Goal: Information Seeking & Learning: Check status

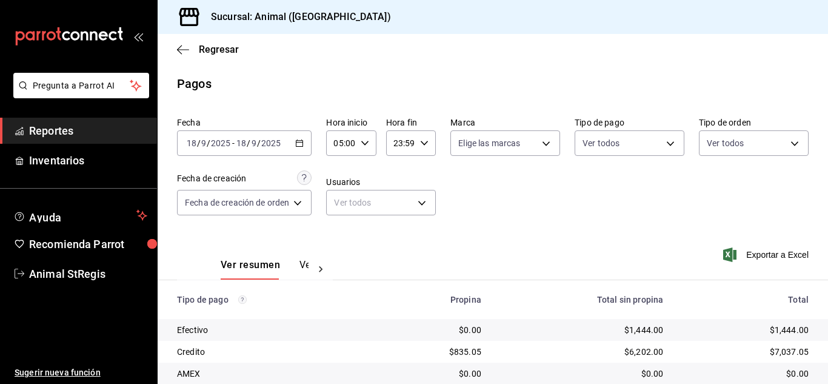
scroll to position [151, 0]
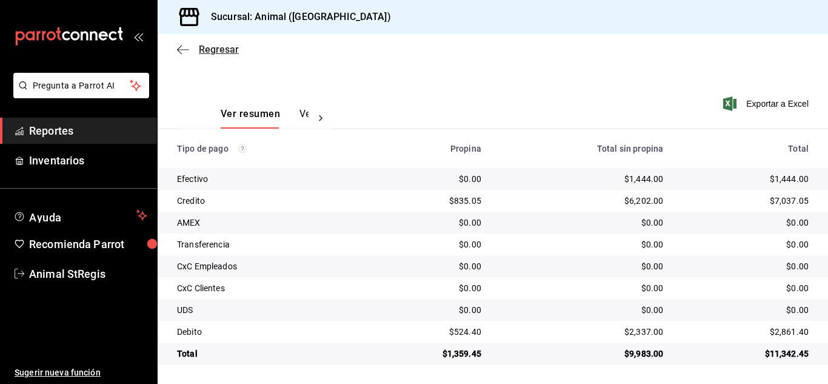
click at [211, 47] on span "Regresar" at bounding box center [219, 50] width 40 height 12
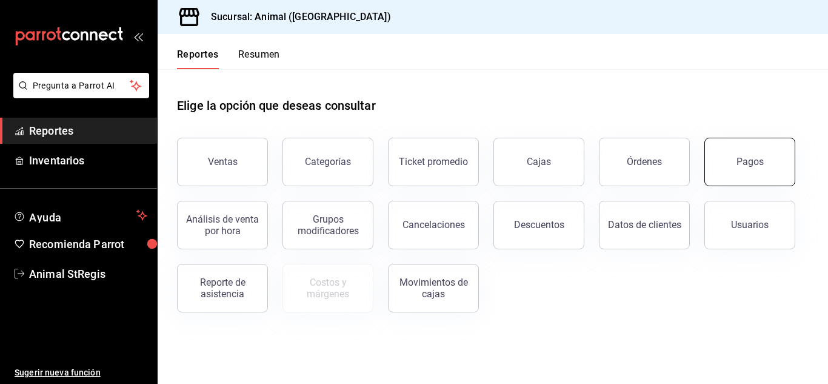
click at [743, 170] on button "Pagos" at bounding box center [749, 162] width 91 height 48
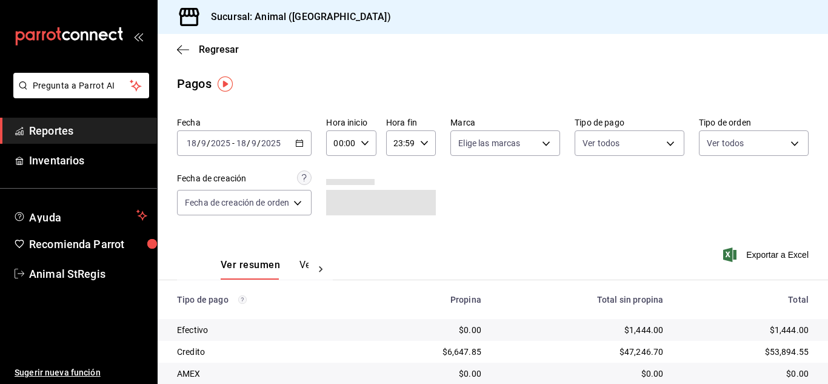
click at [364, 141] on icon "button" at bounding box center [364, 143] width 8 height 8
drag, startPoint x: 341, startPoint y: 236, endPoint x: 347, endPoint y: 227, distance: 10.8
click at [342, 242] on button "02" at bounding box center [339, 232] width 19 height 24
type input "02:00"
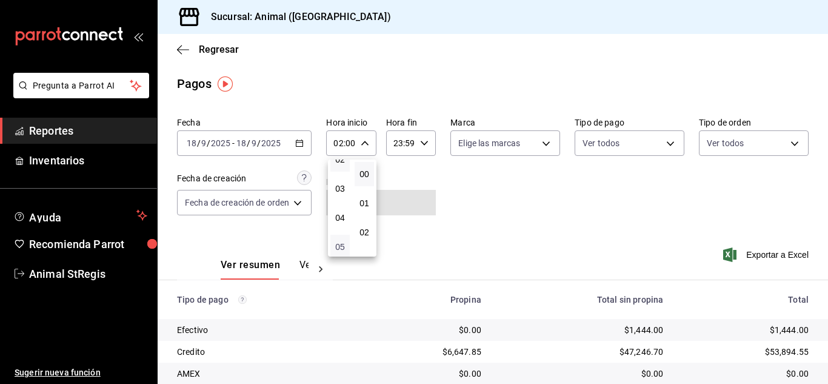
click at [342, 247] on span "05" at bounding box center [339, 247] width 5 height 10
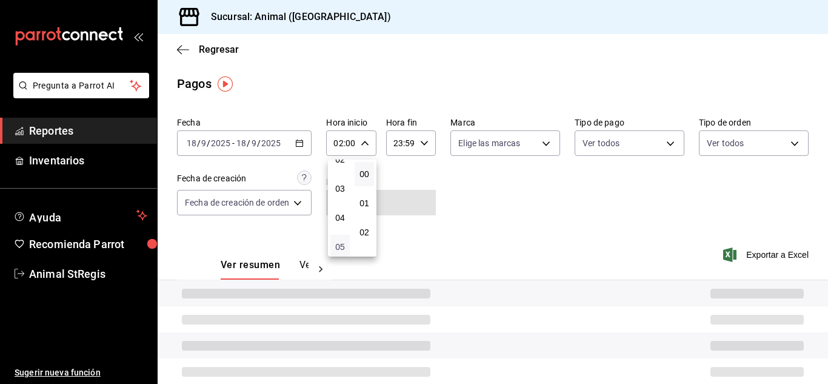
type input "05:00"
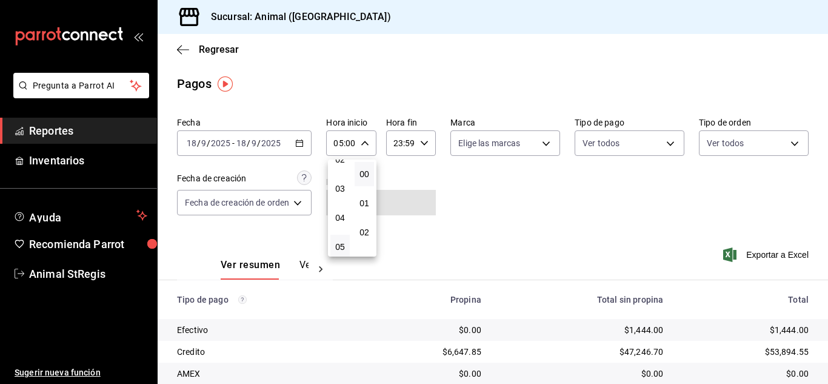
click at [488, 244] on div at bounding box center [414, 192] width 828 height 384
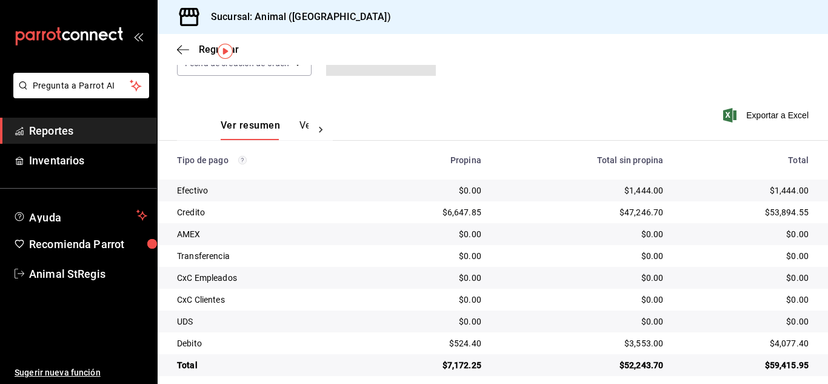
scroll to position [151, 0]
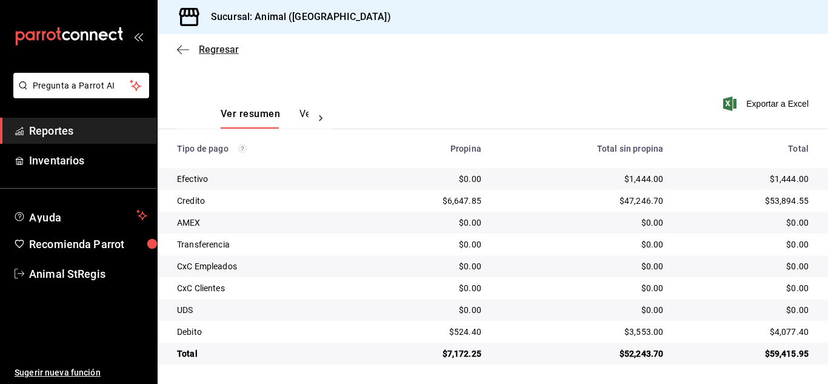
click at [214, 50] on span "Regresar" at bounding box center [219, 50] width 40 height 12
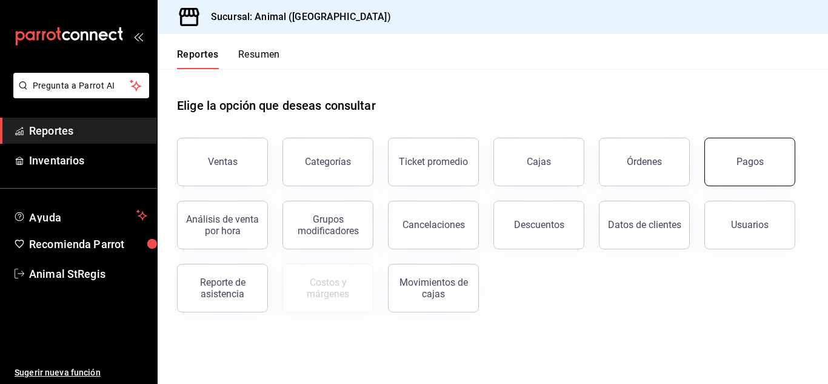
click at [737, 151] on button "Pagos" at bounding box center [749, 162] width 91 height 48
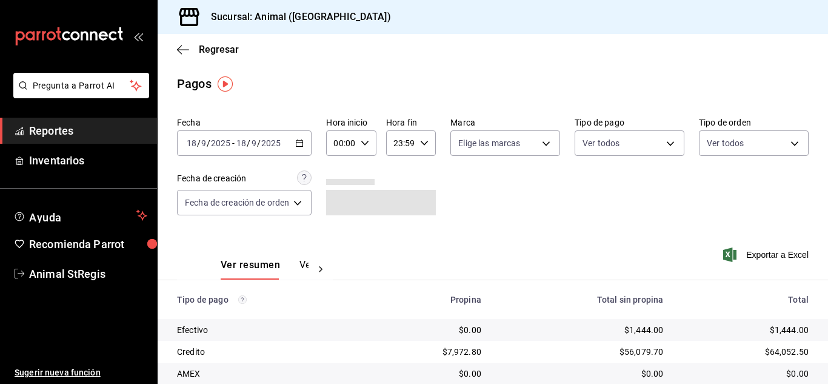
click at [366, 141] on icon "button" at bounding box center [364, 143] width 8 height 8
click at [341, 234] on span "02" at bounding box center [339, 232] width 5 height 10
type input "02:00"
click at [341, 234] on span "08" at bounding box center [339, 237] width 5 height 10
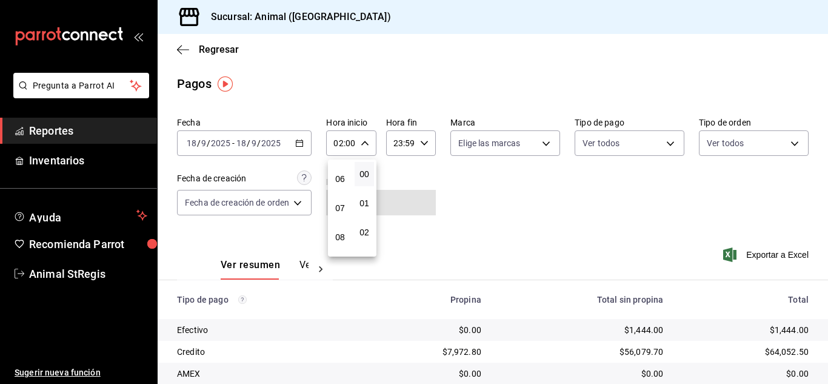
type input "08:00"
click at [823, 213] on div at bounding box center [414, 192] width 828 height 384
click at [686, 204] on div "Fecha [DATE] [DATE] - [DATE] [DATE] Hora inicio 08:00 Hora inicio Hora fin 23:5…" at bounding box center [492, 171] width 631 height 118
click at [594, 202] on div "Fecha [DATE] [DATE] - [DATE] [DATE] Hora inicio 08:00 Hora inicio Hora fin 23:5…" at bounding box center [492, 171] width 631 height 118
click at [219, 47] on span "Regresar" at bounding box center [219, 50] width 40 height 12
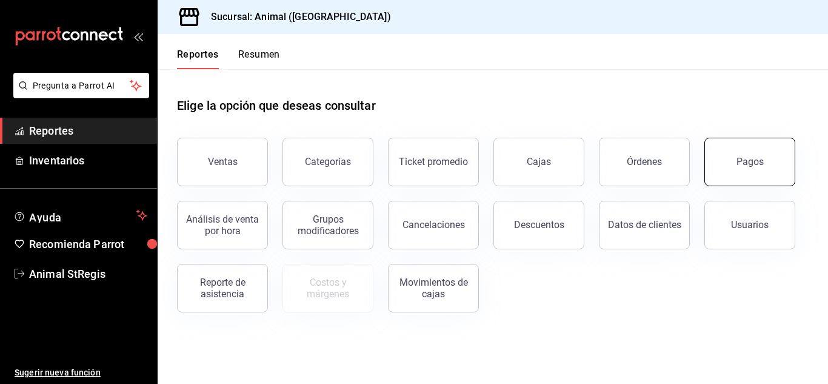
click at [745, 167] on button "Pagos" at bounding box center [749, 162] width 91 height 48
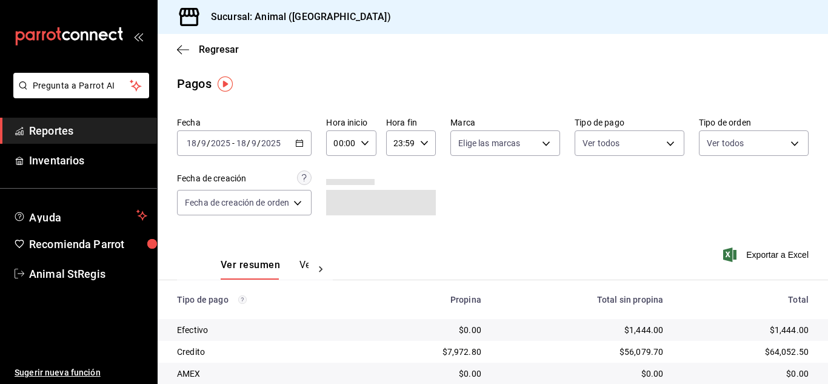
click at [368, 144] on icon "button" at bounding box center [364, 143] width 8 height 8
click at [337, 230] on span "02" at bounding box center [339, 232] width 5 height 10
type input "02:00"
click at [337, 248] on span "05" at bounding box center [339, 247] width 5 height 10
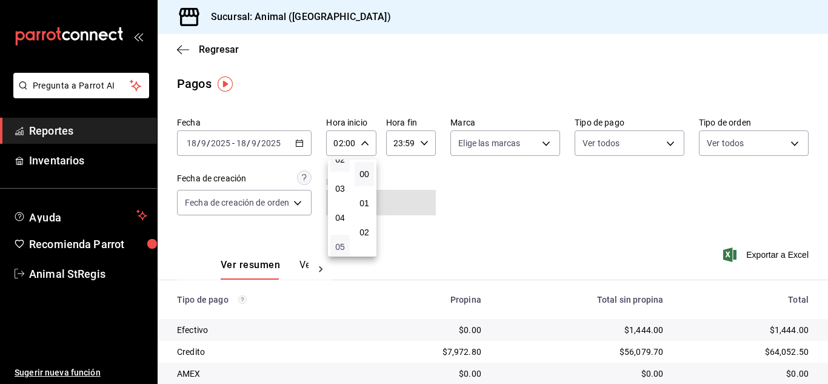
type input "05:00"
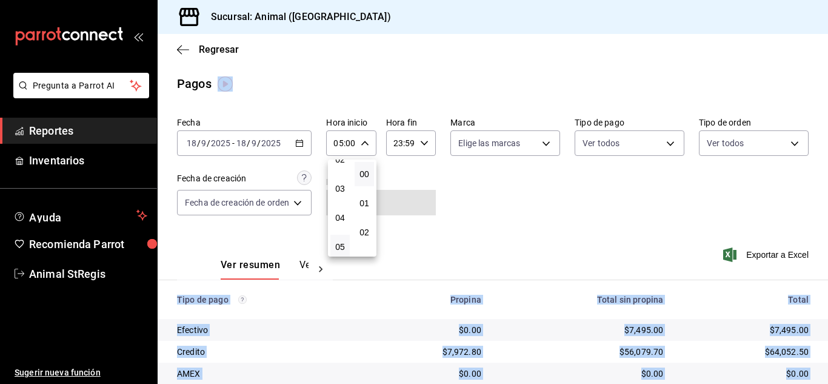
drag, startPoint x: 823, startPoint y: 204, endPoint x: 817, endPoint y: 362, distance: 158.3
click at [822, 383] on html "Pregunta a Parrot AI Reportes Inventarios Ayuda Recomienda Parrot Animal StRegi…" at bounding box center [414, 192] width 828 height 384
click at [570, 213] on div at bounding box center [414, 192] width 828 height 384
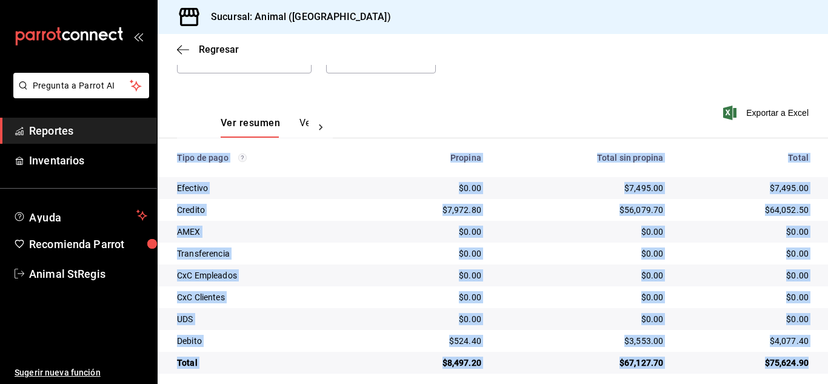
scroll to position [151, 0]
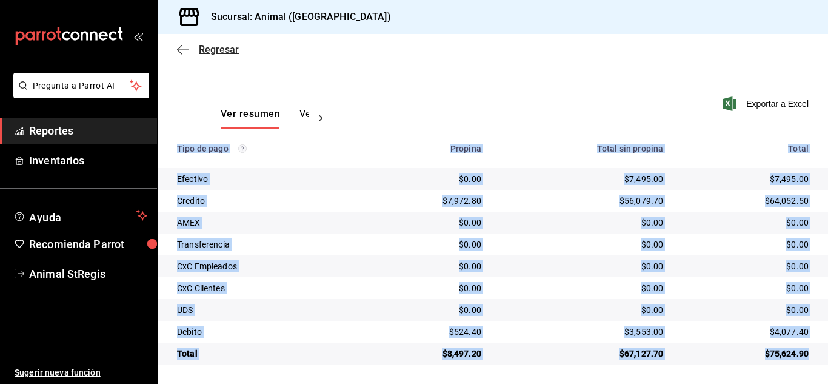
click at [217, 48] on span "Regresar" at bounding box center [219, 50] width 40 height 12
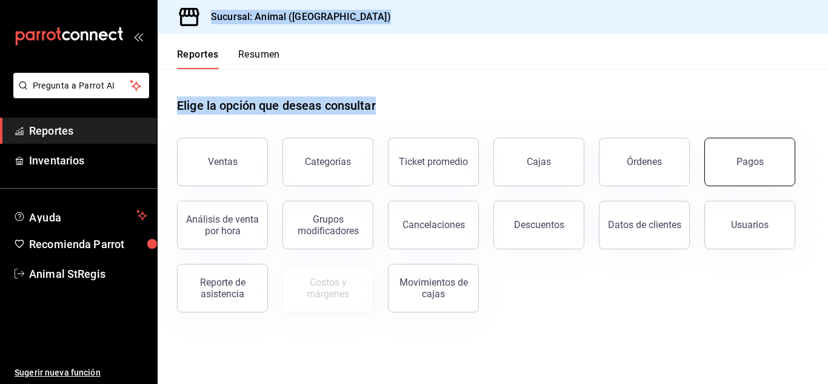
click at [720, 163] on button "Pagos" at bounding box center [749, 162] width 91 height 48
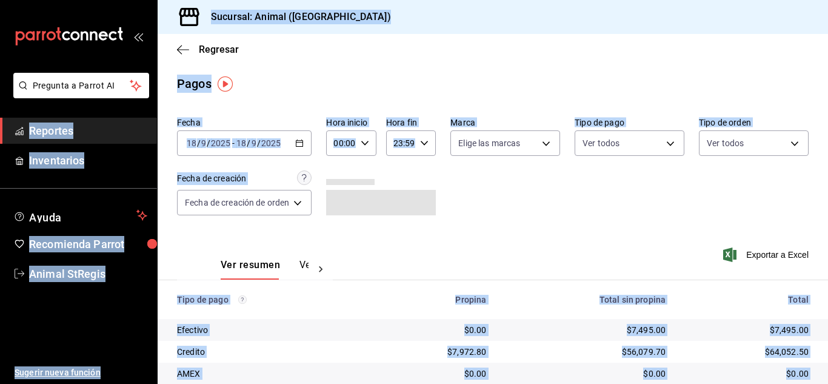
click at [746, 190] on div "Fecha [DATE] [DATE] - [DATE] [DATE] Hora inicio 00:00 Hora inicio Hora fin 23:5…" at bounding box center [492, 171] width 631 height 118
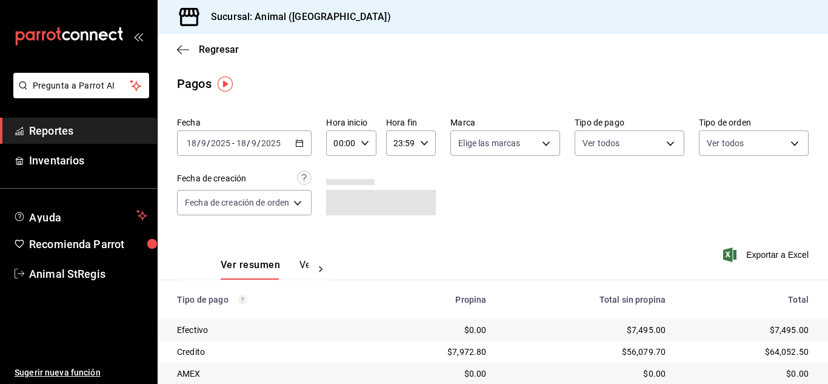
click at [361, 140] on icon "button" at bounding box center [364, 143] width 8 height 8
drag, startPoint x: 339, startPoint y: 229, endPoint x: 328, endPoint y: 222, distance: 13.1
click at [337, 229] on span "02" at bounding box center [339, 232] width 5 height 10
type input "02:00"
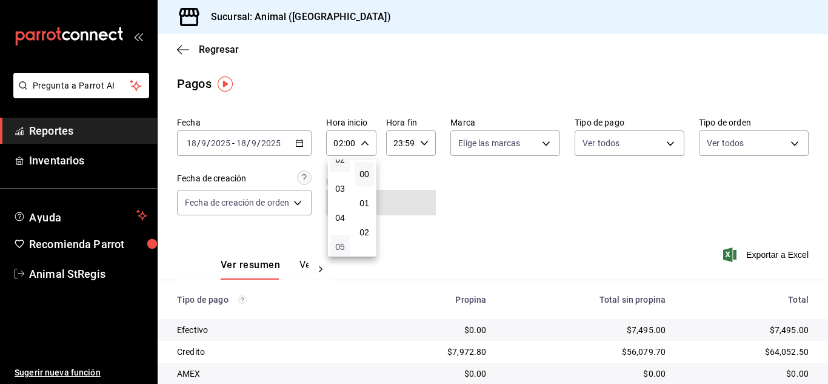
click at [337, 244] on span "05" at bounding box center [339, 247] width 5 height 10
type input "05:00"
drag, startPoint x: 824, startPoint y: 234, endPoint x: 824, endPoint y: 253, distance: 18.2
click at [824, 253] on div at bounding box center [414, 192] width 828 height 384
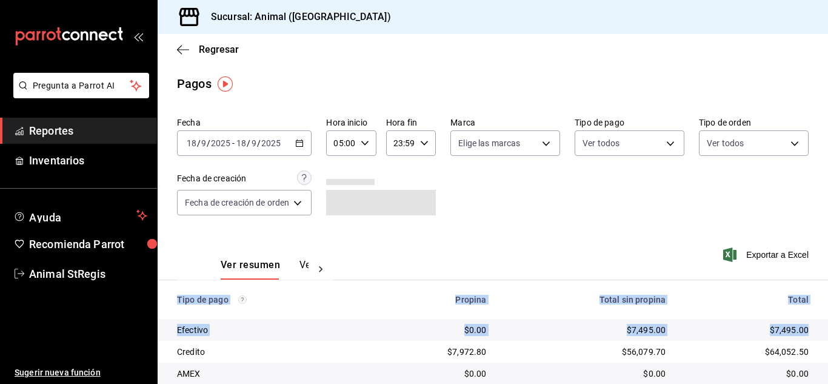
drag, startPoint x: 824, startPoint y: 253, endPoint x: 817, endPoint y: 319, distance: 67.0
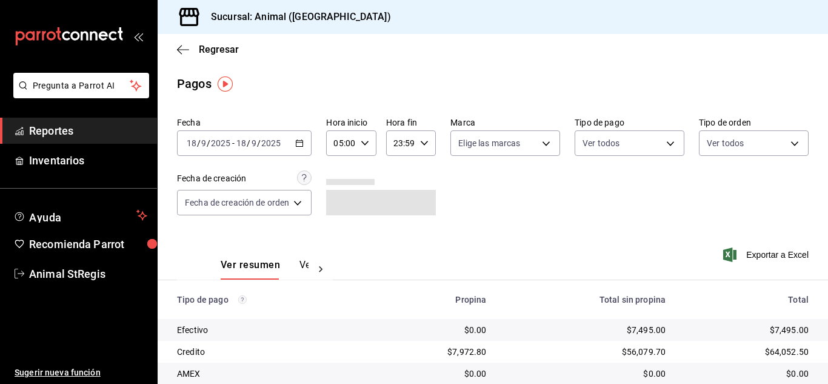
click at [701, 214] on div "Fecha [DATE] [DATE] - [DATE] [DATE] Hora inicio 05:00 Hora inicio Hora fin 23:5…" at bounding box center [492, 171] width 631 height 118
click at [656, 185] on div "Fecha [DATE] [DATE] - [DATE] [DATE] Hora inicio 05:00 Hora inicio Hora fin 23:5…" at bounding box center [492, 171] width 631 height 118
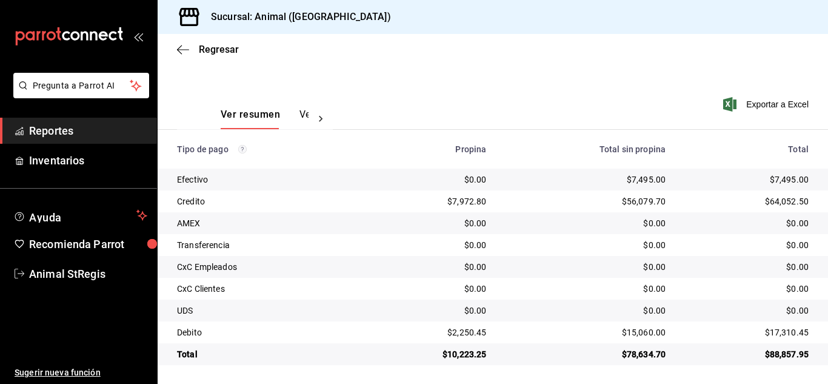
scroll to position [151, 0]
click at [230, 48] on span "Regresar" at bounding box center [219, 50] width 40 height 12
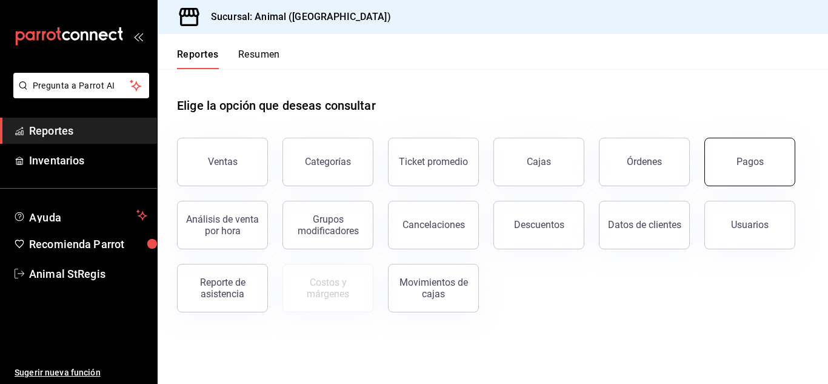
click at [723, 162] on button "Pagos" at bounding box center [749, 162] width 91 height 48
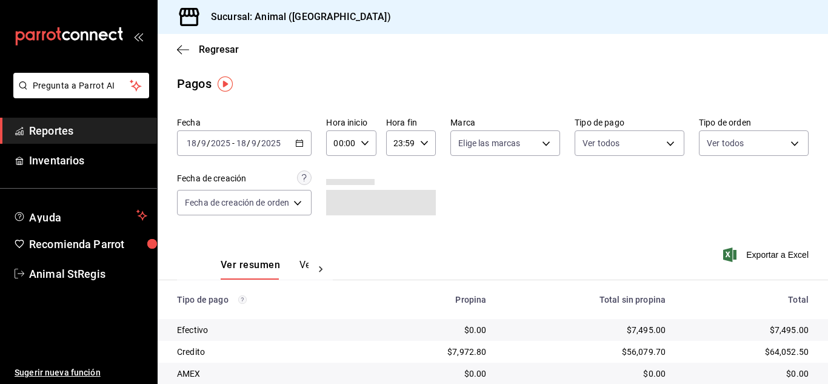
click at [359, 142] on div "00:00 Hora inicio" at bounding box center [351, 142] width 50 height 25
click at [347, 228] on button "02" at bounding box center [339, 232] width 19 height 24
type input "02:00"
click at [768, 202] on div at bounding box center [414, 192] width 828 height 384
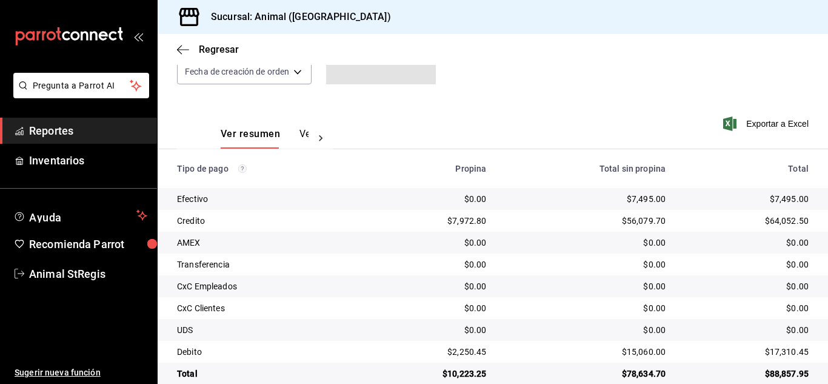
scroll to position [151, 0]
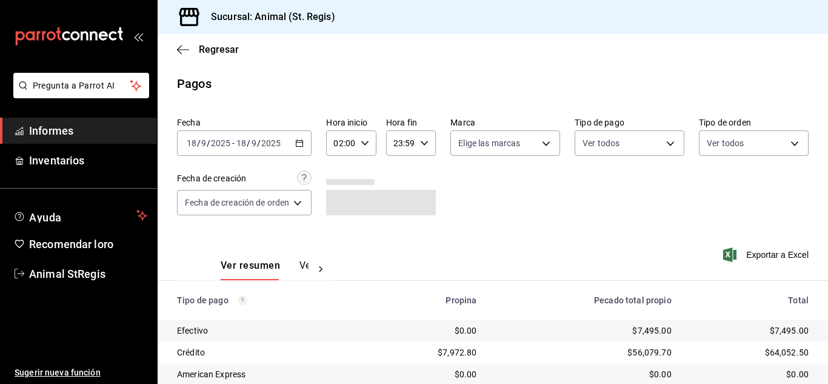
click at [364, 147] on icon "button" at bounding box center [364, 143] width 8 height 8
click at [340, 199] on font "07" at bounding box center [340, 196] width 10 height 10
type input "07:00"
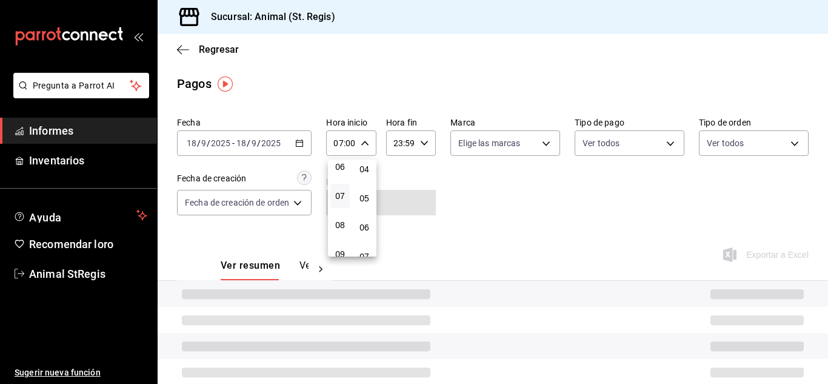
click at [439, 198] on div at bounding box center [414, 192] width 828 height 384
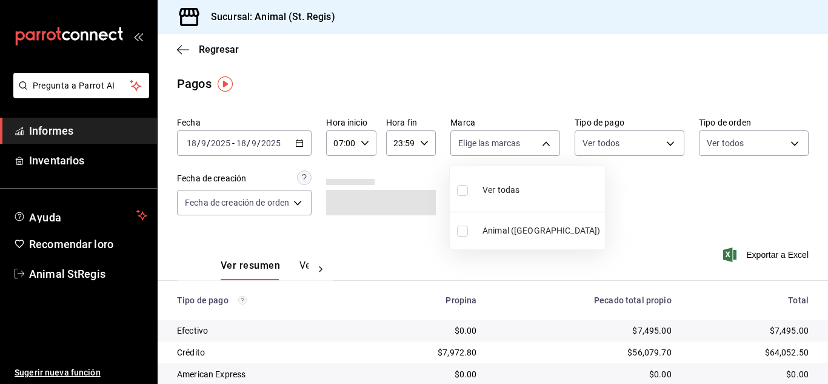
click at [482, 139] on body "Pregunta a Parrot AI Informes Inventarios Ayuda Recomendar loro Animal StRegis …" at bounding box center [414, 192] width 828 height 384
click at [462, 190] on input "checkbox" at bounding box center [462, 190] width 11 height 11
checkbox input "true"
type input "3f39fcdc-c8c4-4fff-883a-47b345d9391c"
checkbox input "true"
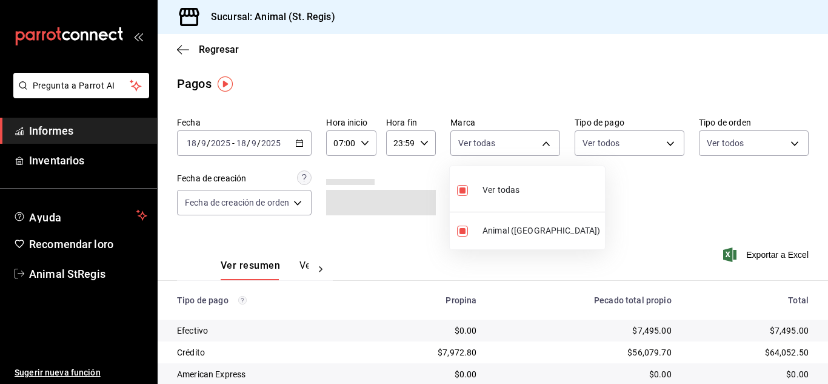
click at [663, 194] on div at bounding box center [414, 192] width 828 height 384
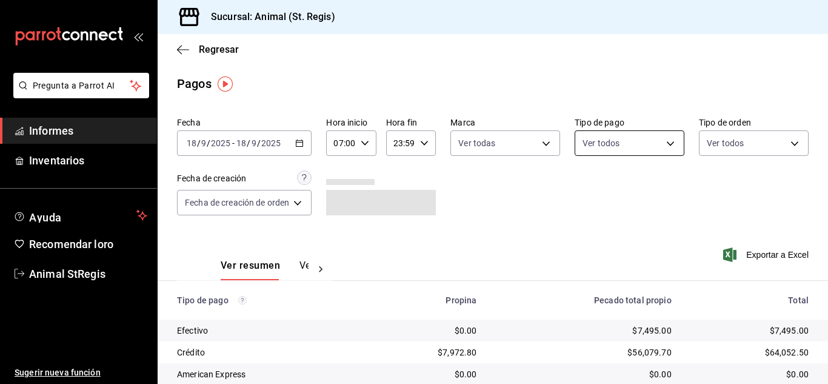
click at [616, 131] on body "Pregunta a Parrot AI Informes Inventarios Ayuda Recomendar loro Animal StRegis …" at bounding box center [414, 192] width 828 height 384
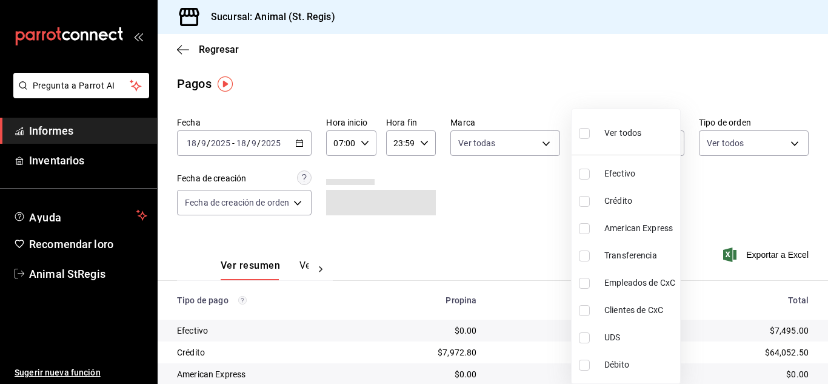
click at [588, 133] on input "checkbox" at bounding box center [584, 133] width 11 height 11
checkbox input "true"
type input "5a0f3365-d715-4940-adc4-656debb7822a,fc07b02b-84a7-4dba-9bff-98bba82b1290,ff2b0…"
checkbox input "true"
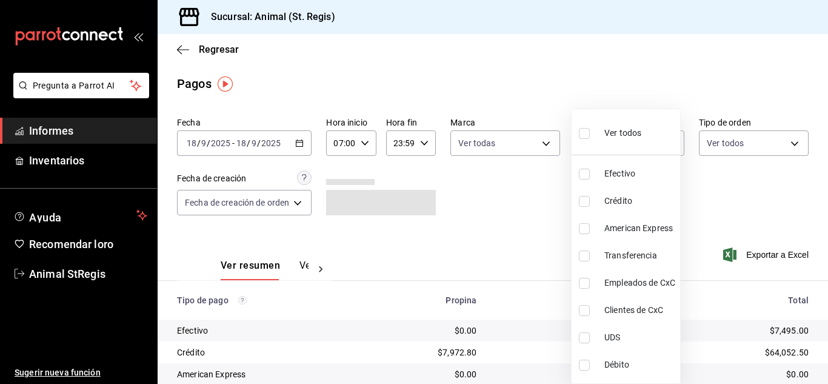
checkbox input "true"
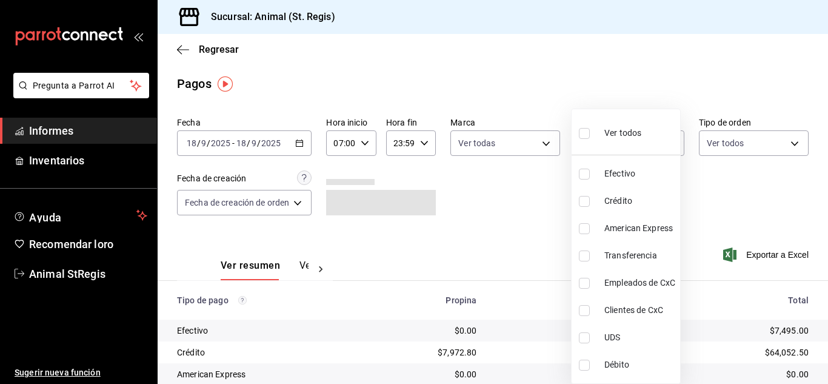
checkbox input "true"
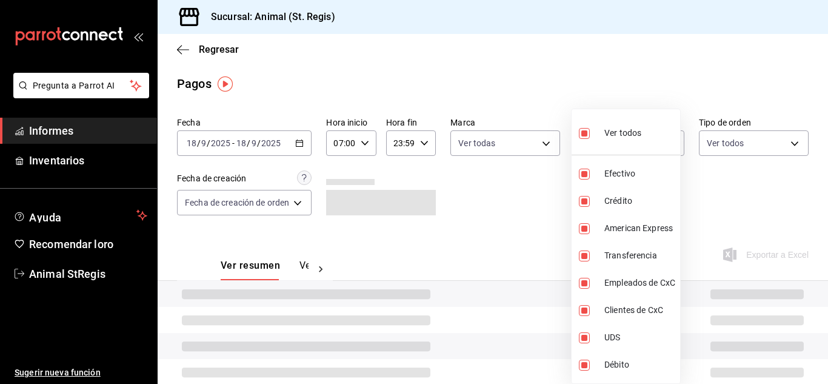
click at [550, 52] on div at bounding box center [414, 192] width 828 height 384
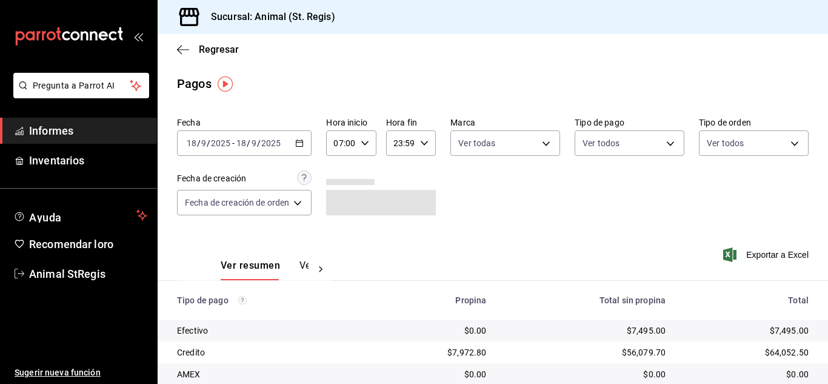
click at [550, 52] on div "Ver todos Efectivo Crédito American Express Transferencia Empleados de CxC Clie…" at bounding box center [414, 192] width 828 height 384
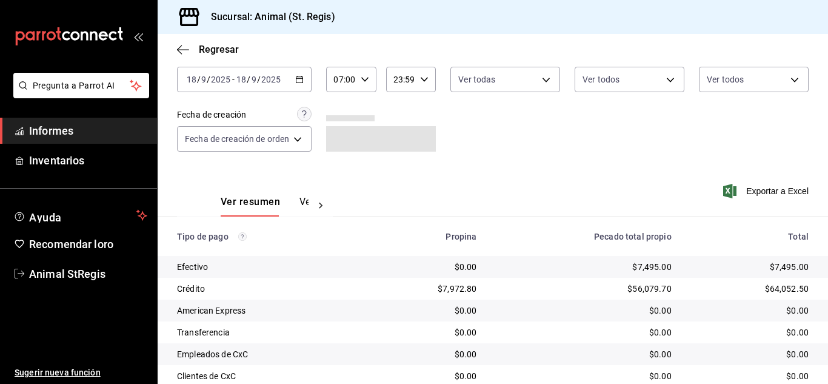
scroll to position [152, 0]
